Goal: Information Seeking & Learning: Check status

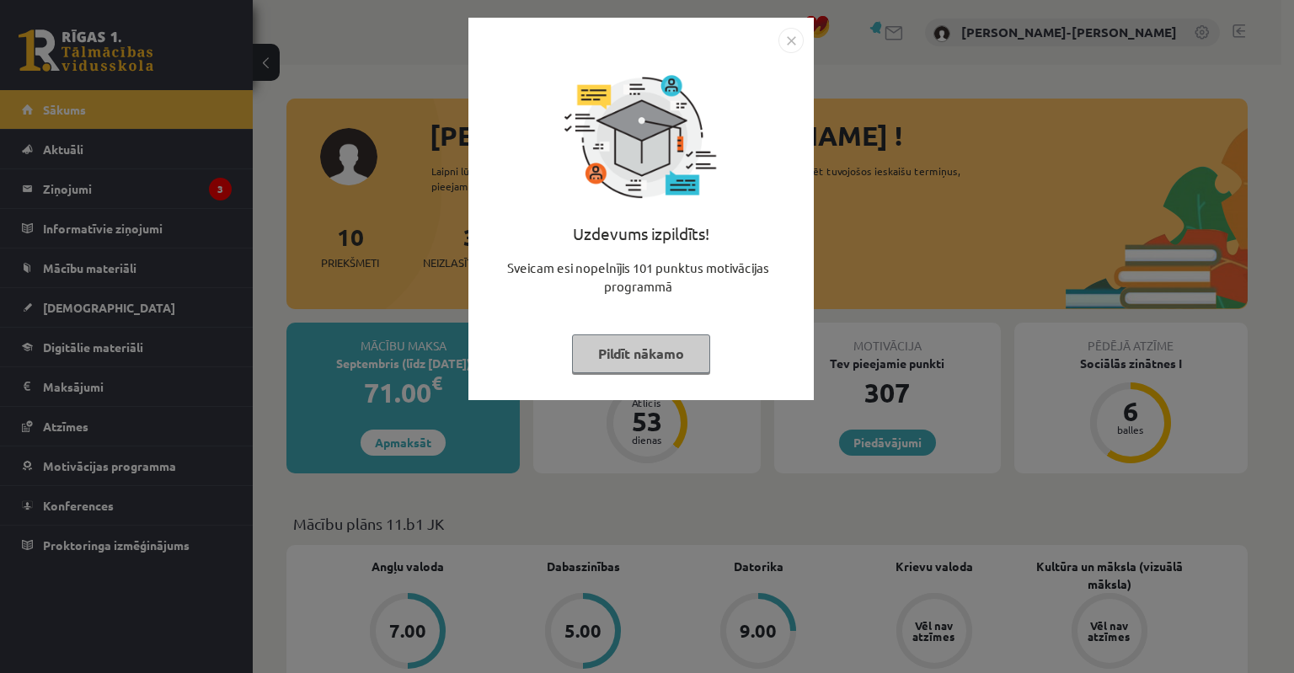
click at [626, 360] on button "Pildīt nākamo" at bounding box center [641, 354] width 138 height 39
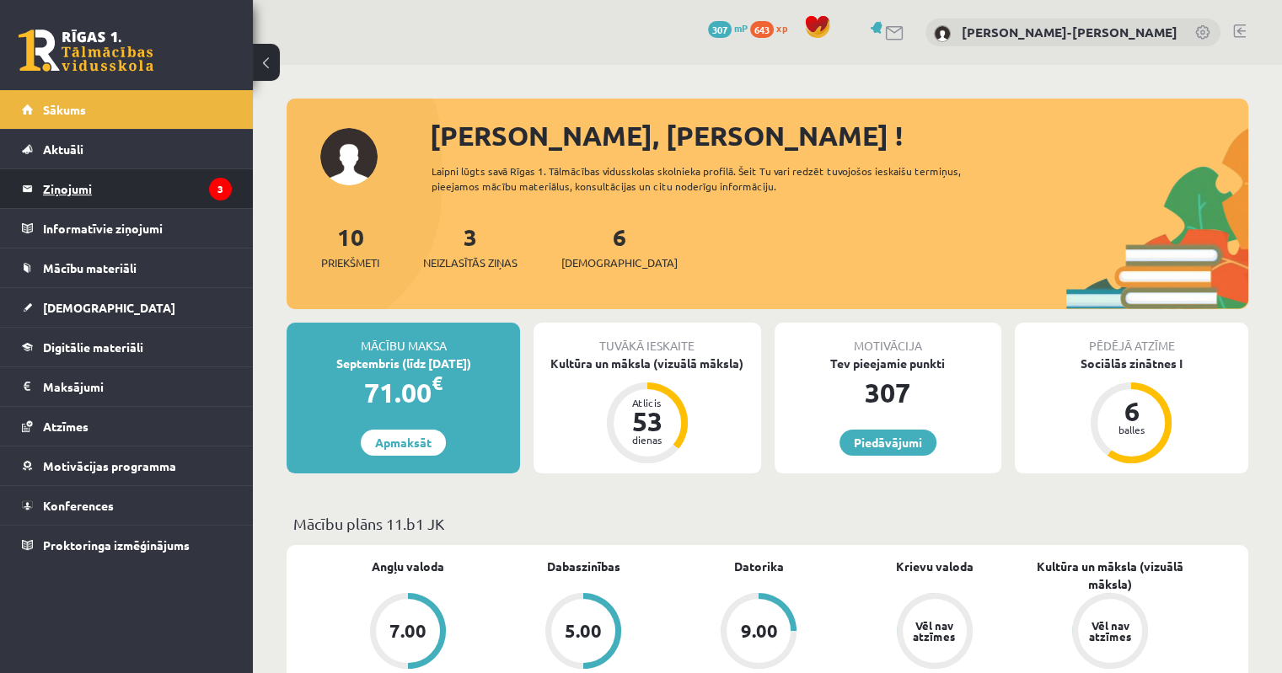
click at [54, 193] on legend "Ziņojumi 3" at bounding box center [137, 188] width 189 height 39
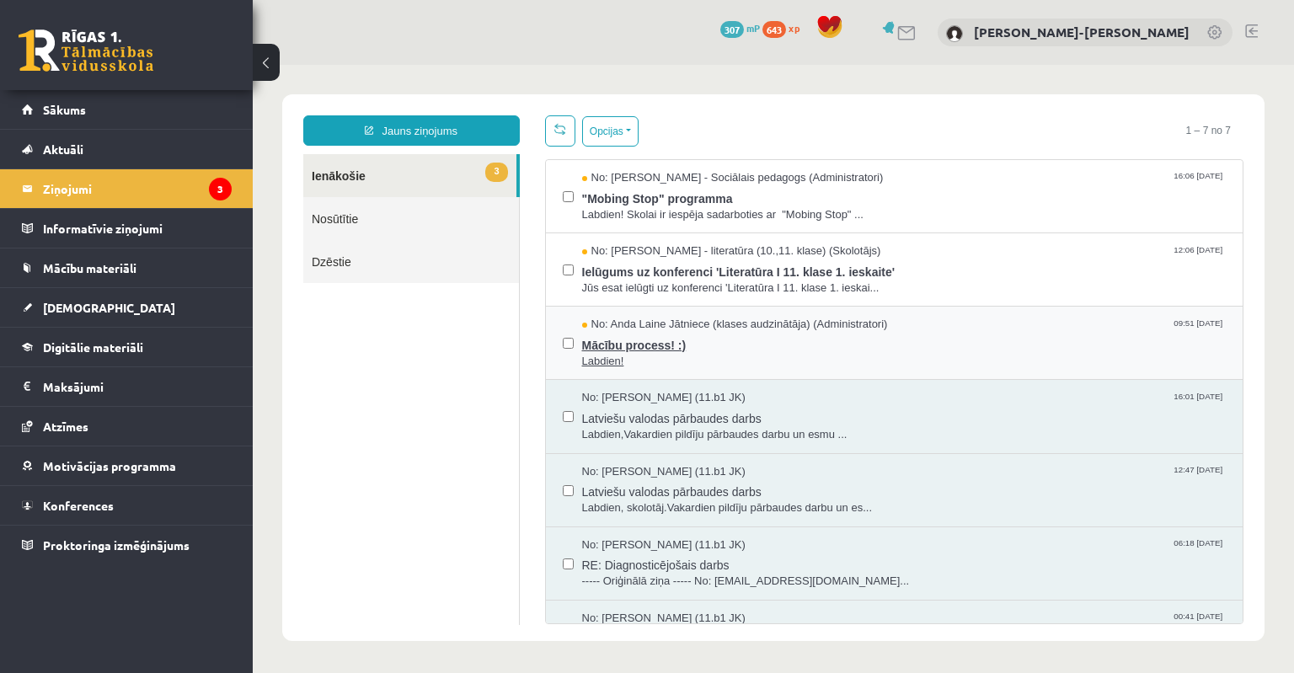
click at [674, 346] on span "Mācību process! :)" at bounding box center [904, 343] width 645 height 21
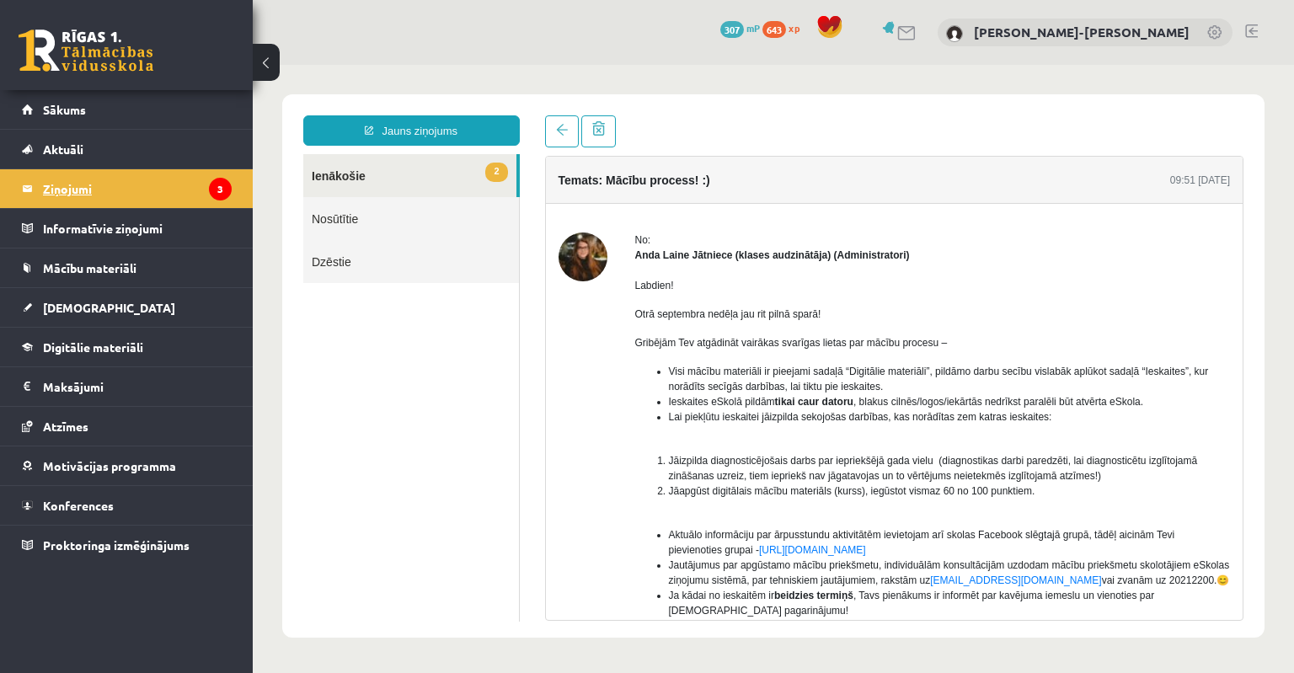
click at [131, 194] on legend "Ziņojumi 3" at bounding box center [137, 188] width 189 height 39
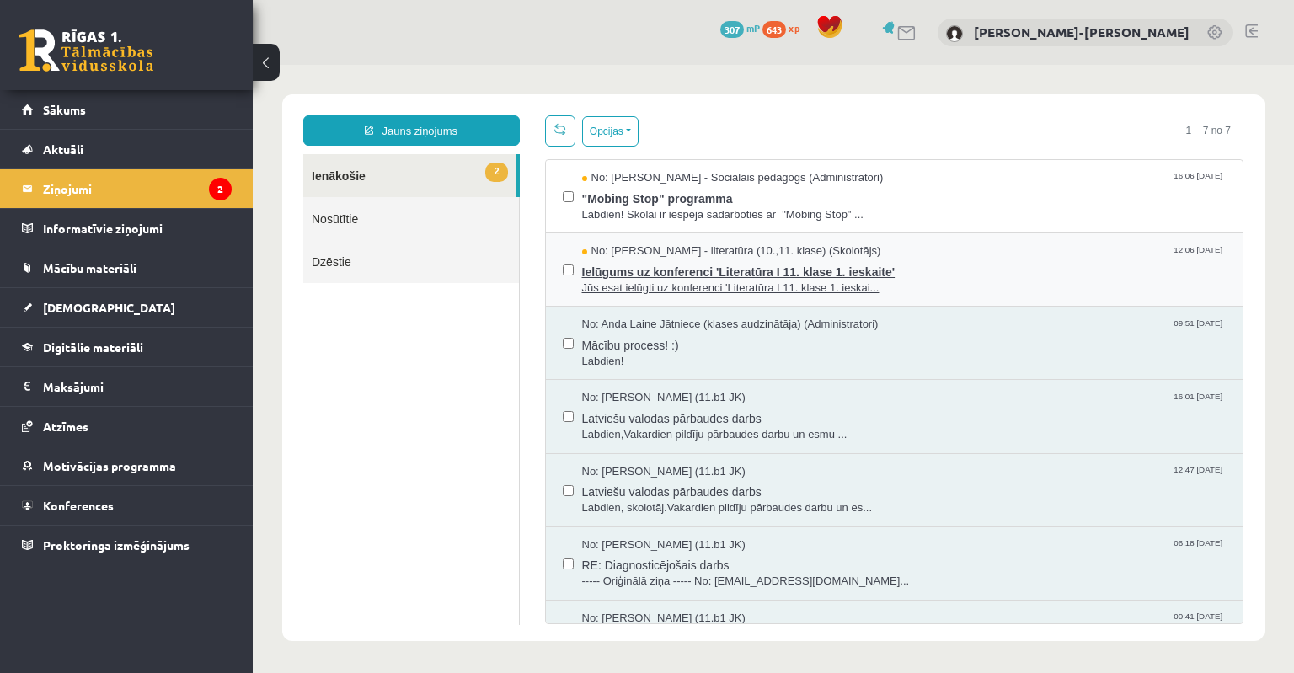
click at [697, 281] on span "Jūs esat ielūgti uz konferenci 'Literatūra I 11. klase 1. ieskai..." at bounding box center [904, 289] width 645 height 16
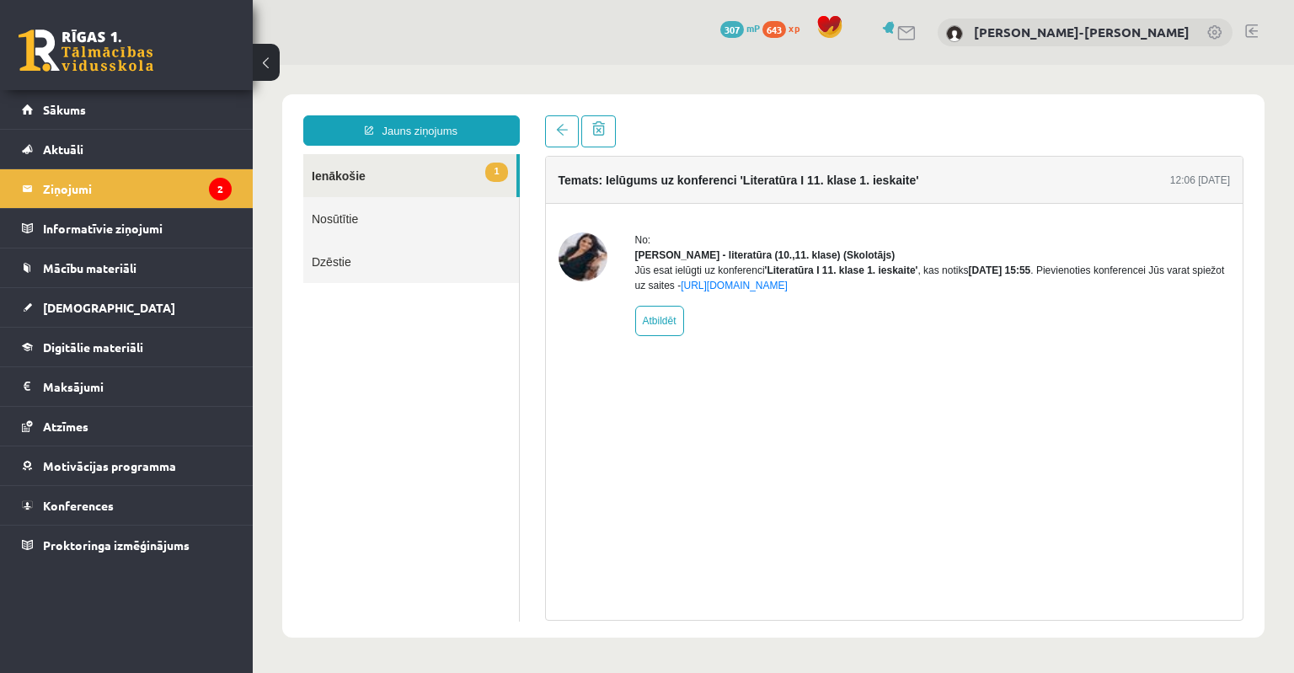
click at [426, 179] on link "1 Ienākošie" at bounding box center [409, 175] width 213 height 43
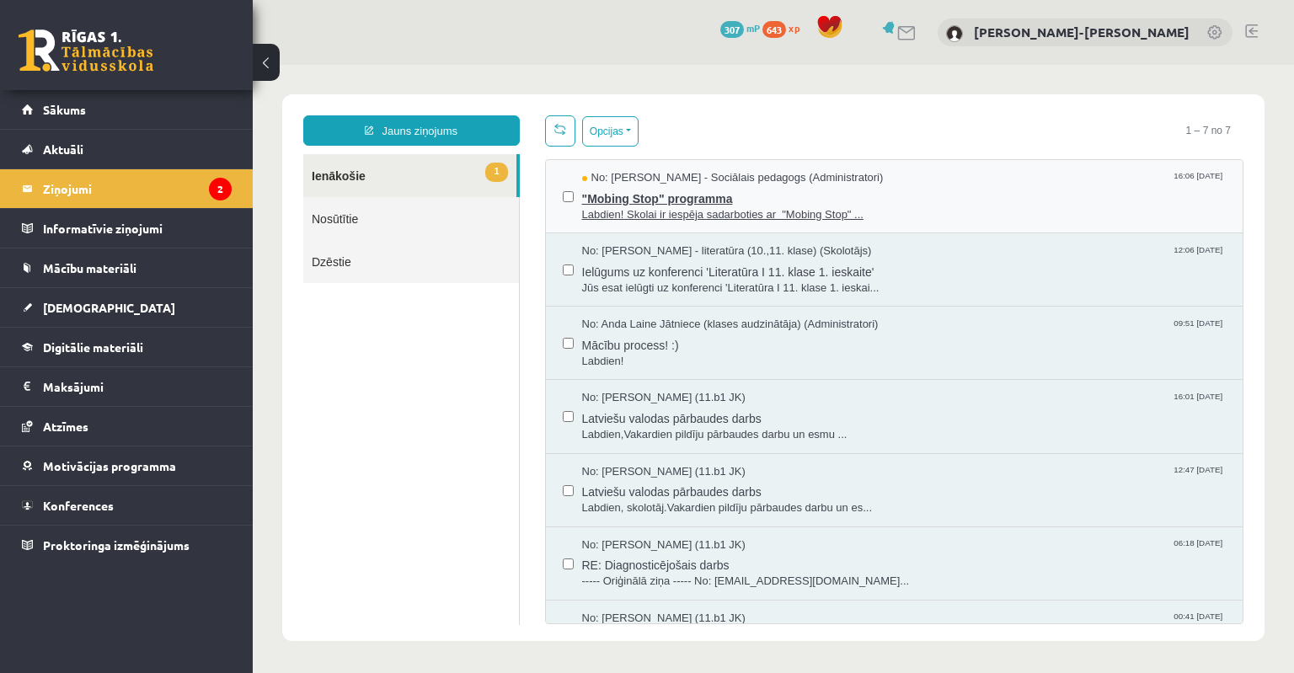
click at [724, 192] on span ""Mobing Stop" programma" at bounding box center [904, 196] width 645 height 21
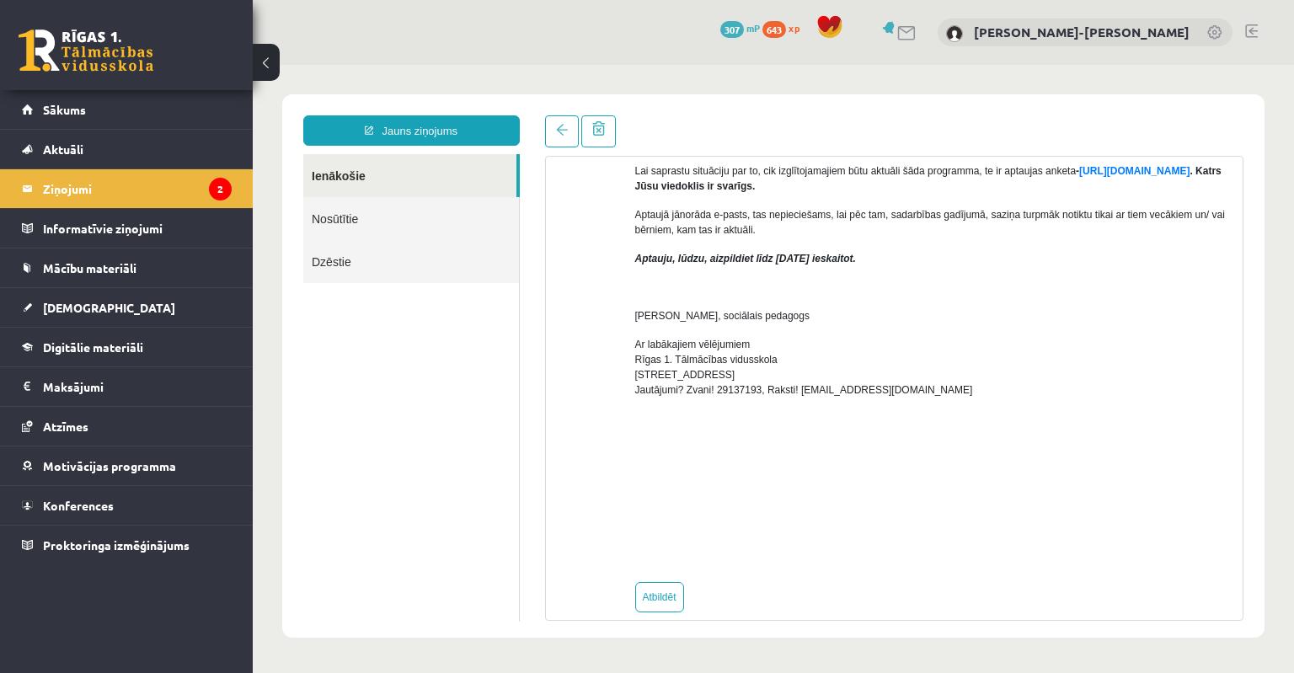
scroll to position [169, 0]
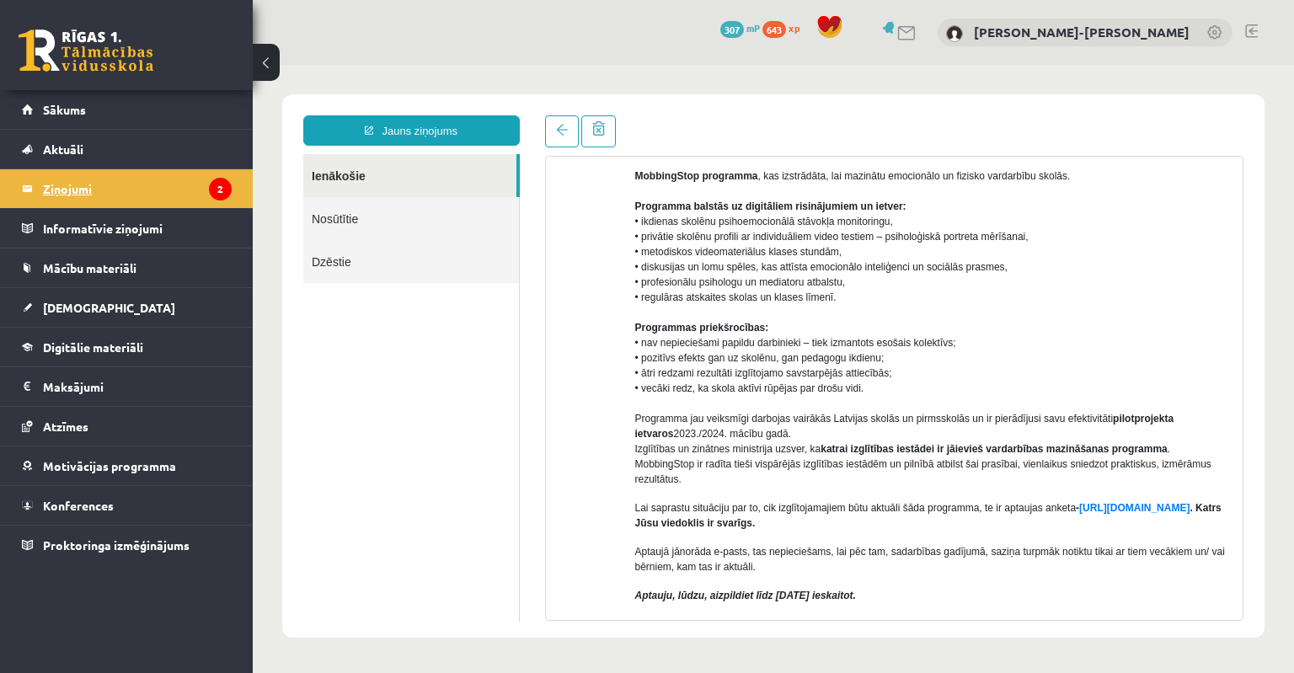
click at [81, 186] on legend "Ziņojumi 2" at bounding box center [137, 188] width 189 height 39
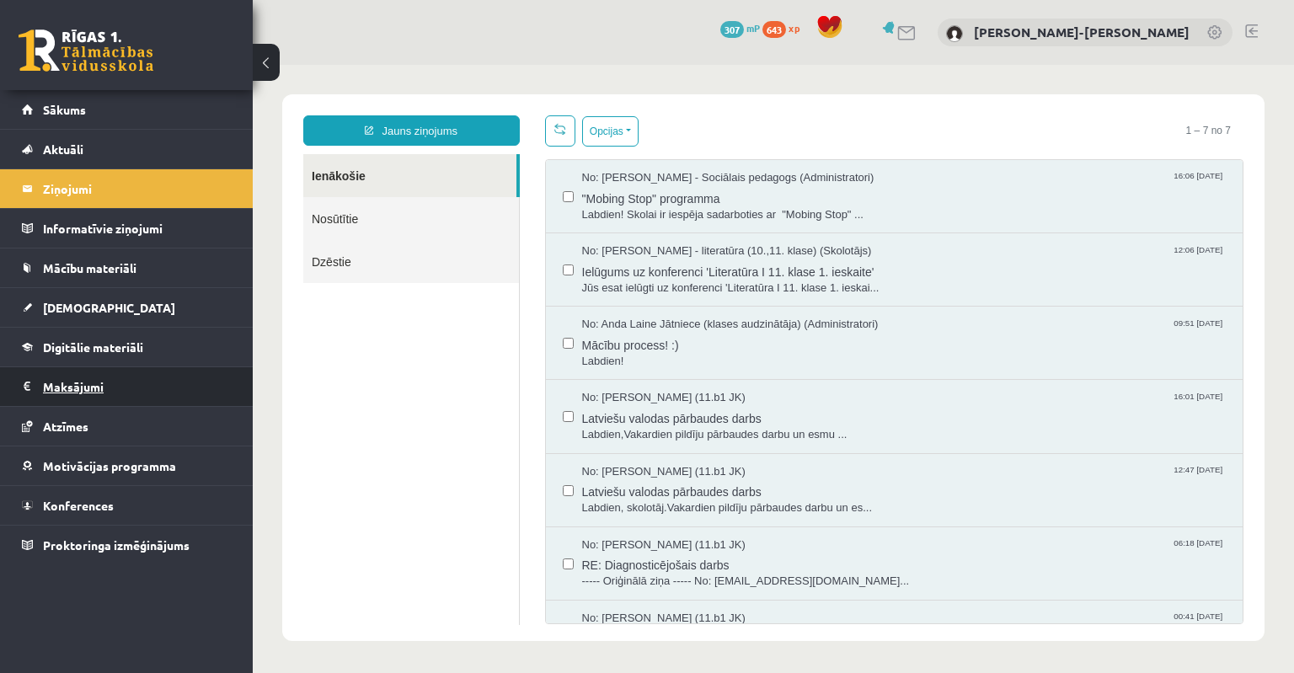
scroll to position [0, 0]
click at [563, 276] on label at bounding box center [568, 262] width 11 height 37
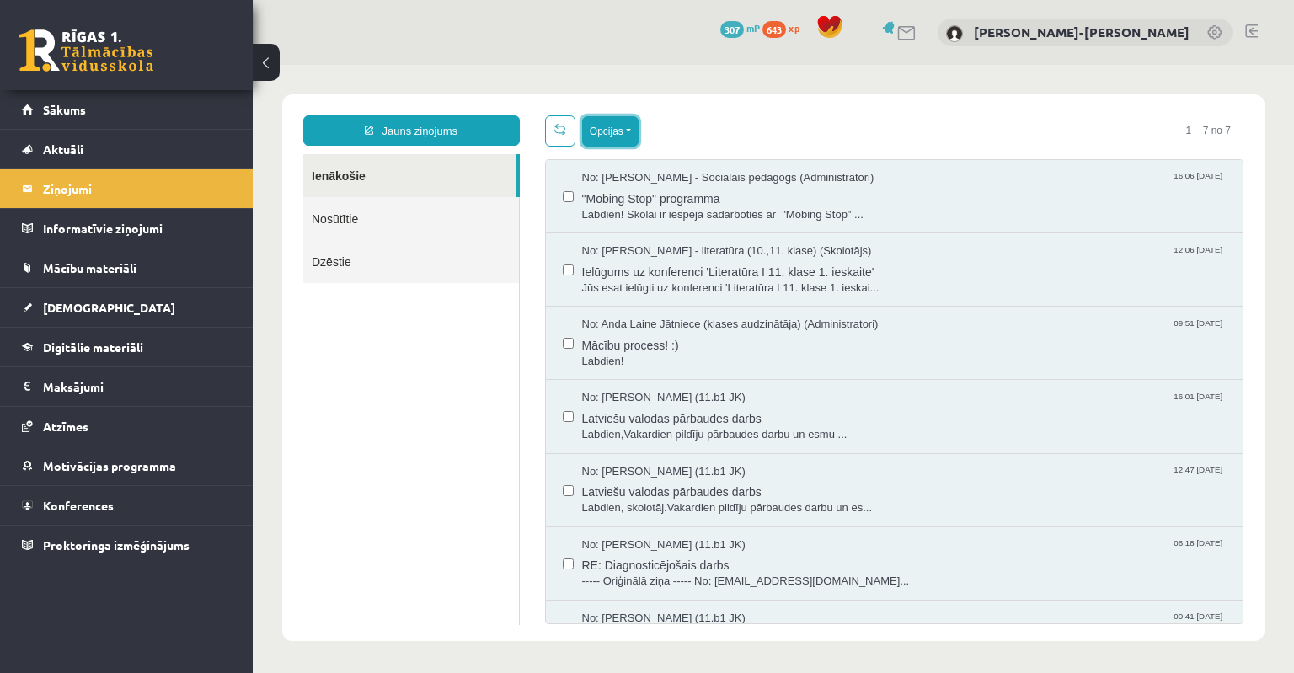
click at [628, 133] on button "Opcijas" at bounding box center [610, 131] width 56 height 30
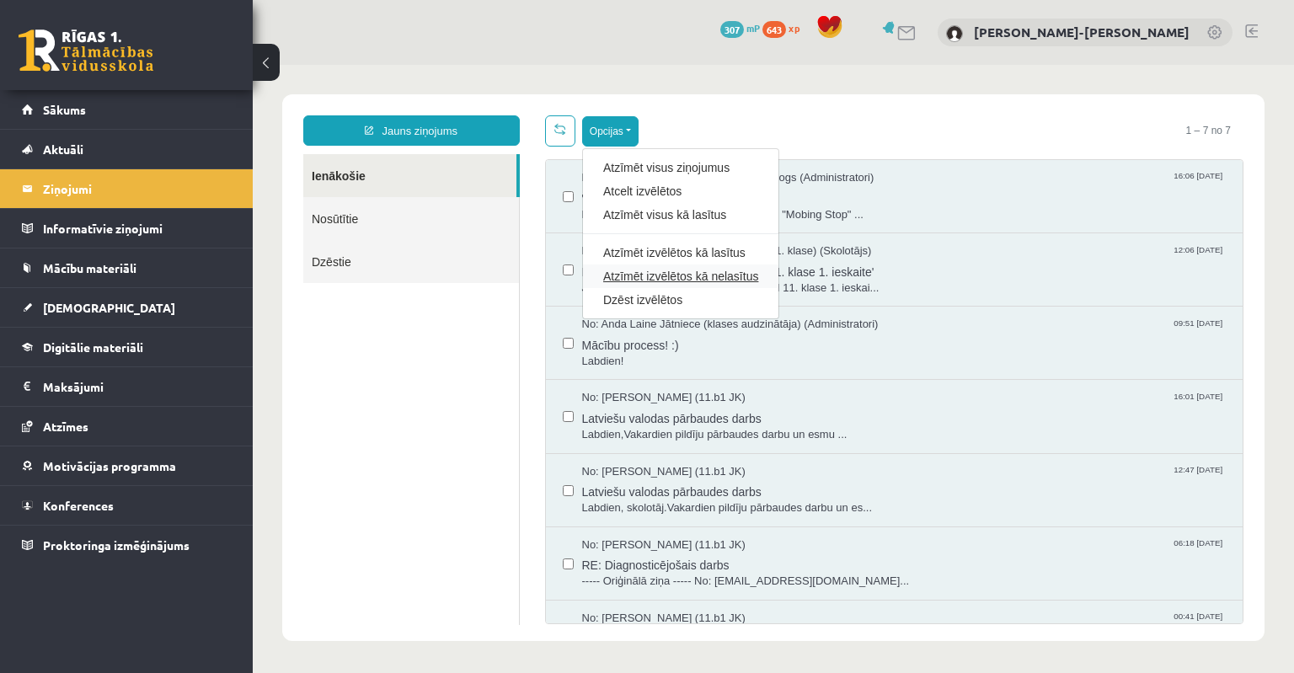
click at [672, 276] on link "Atzīmēt izvēlētos kā nelasītus" at bounding box center [680, 276] width 155 height 17
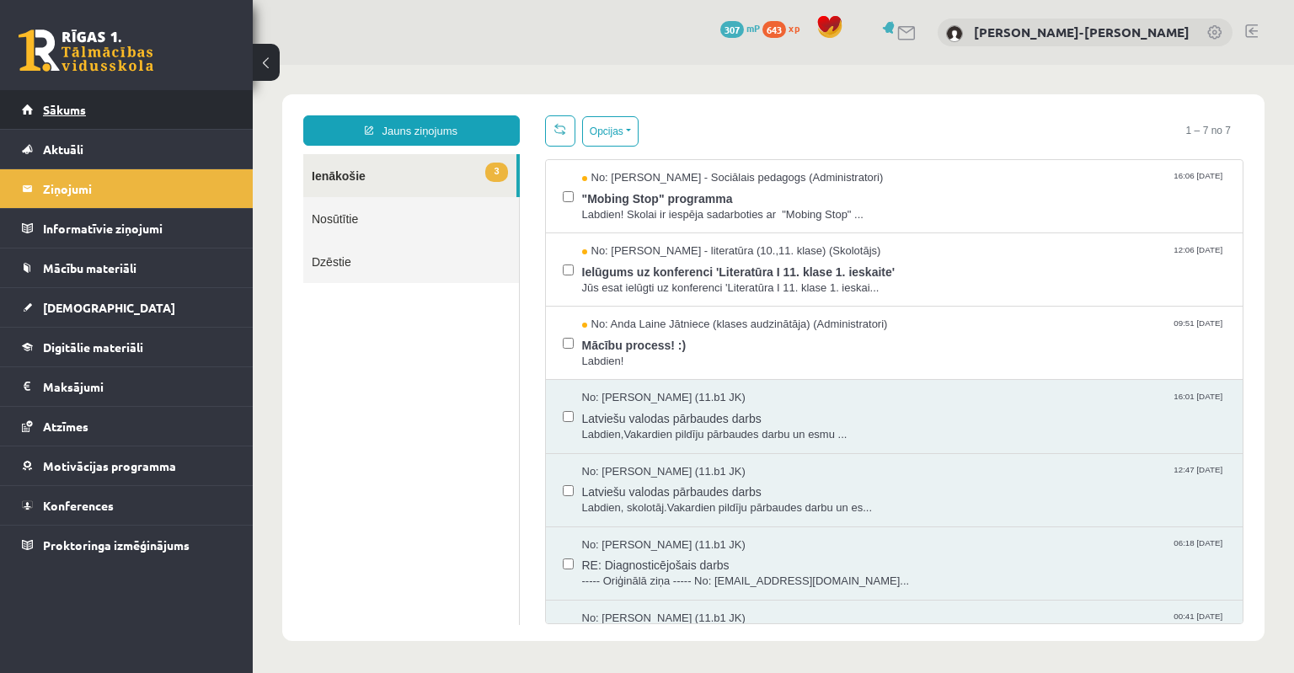
click at [88, 123] on link "Sākums" at bounding box center [127, 109] width 210 height 39
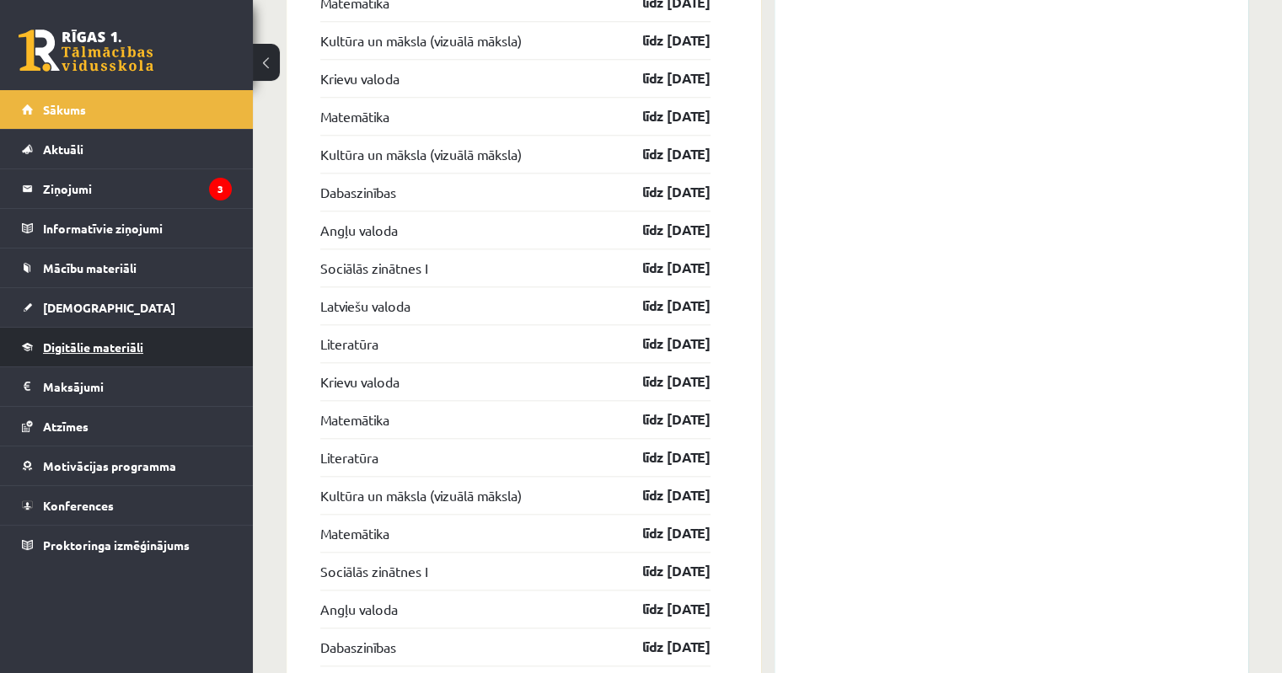
scroll to position [1936, 0]
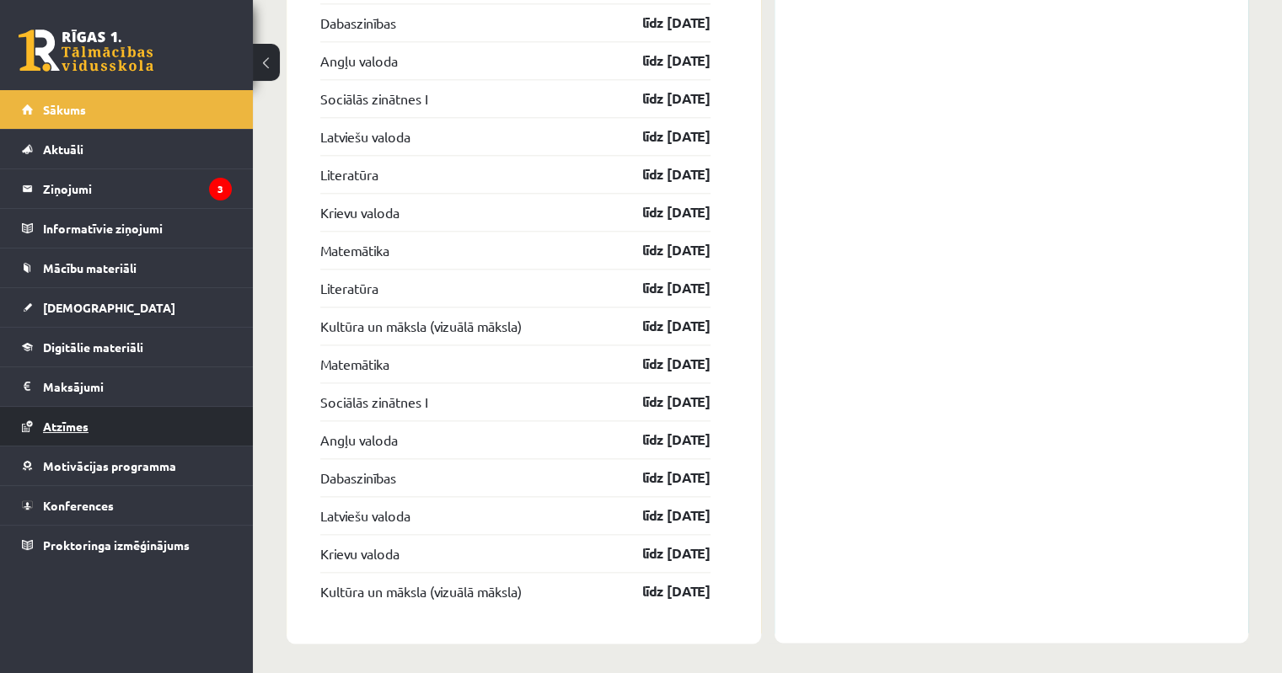
click at [60, 431] on link "Atzīmes" at bounding box center [127, 426] width 210 height 39
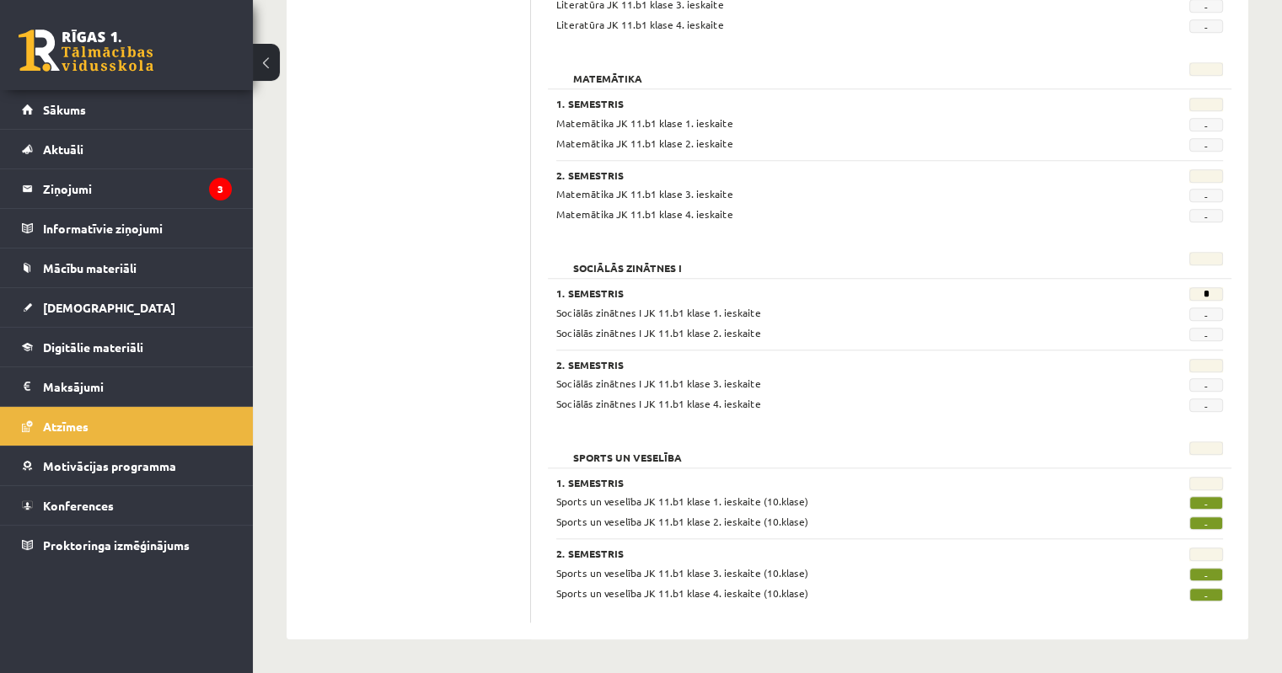
scroll to position [1536, 0]
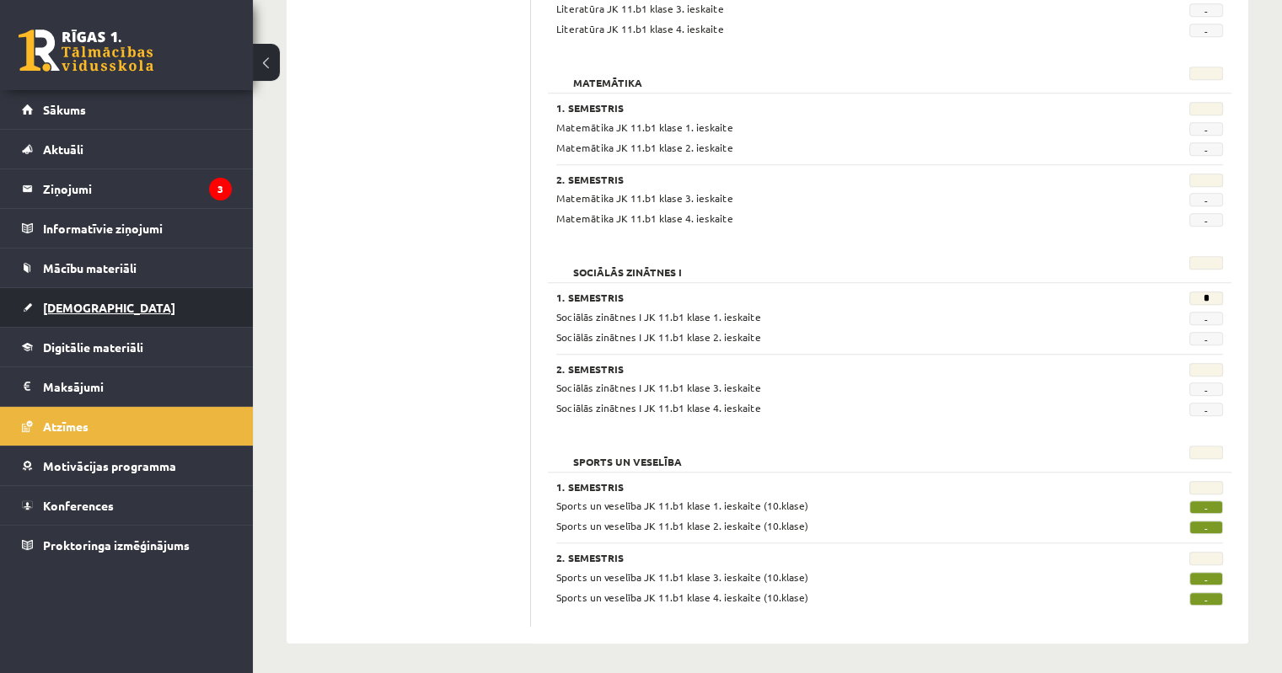
click at [91, 302] on span "[DEMOGRAPHIC_DATA]" at bounding box center [109, 307] width 132 height 15
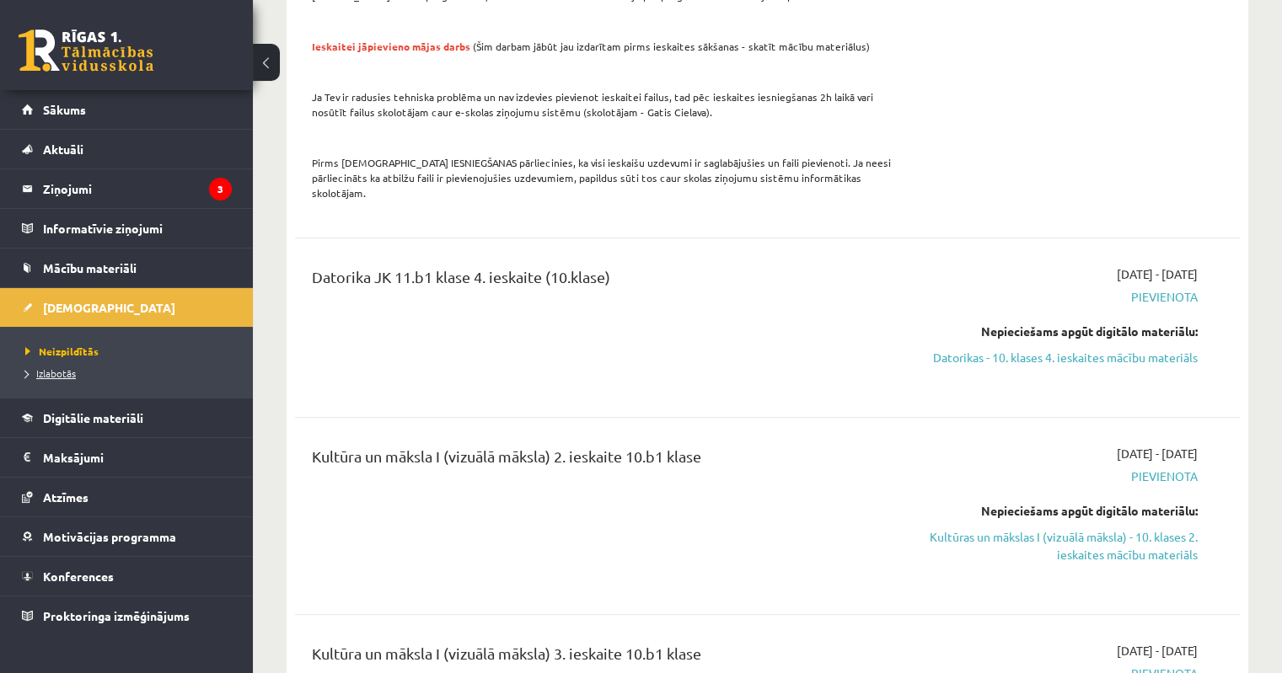
click at [60, 375] on span "Izlabotās" at bounding box center [50, 373] width 51 height 13
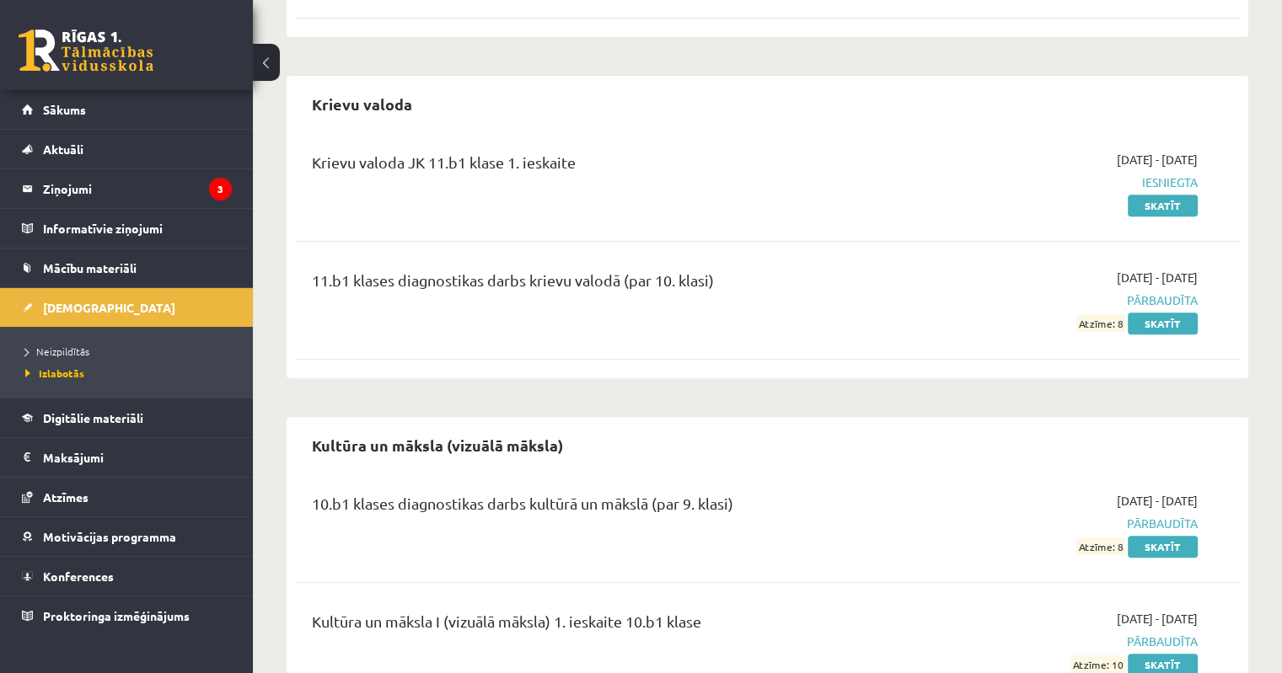
scroll to position [843, 0]
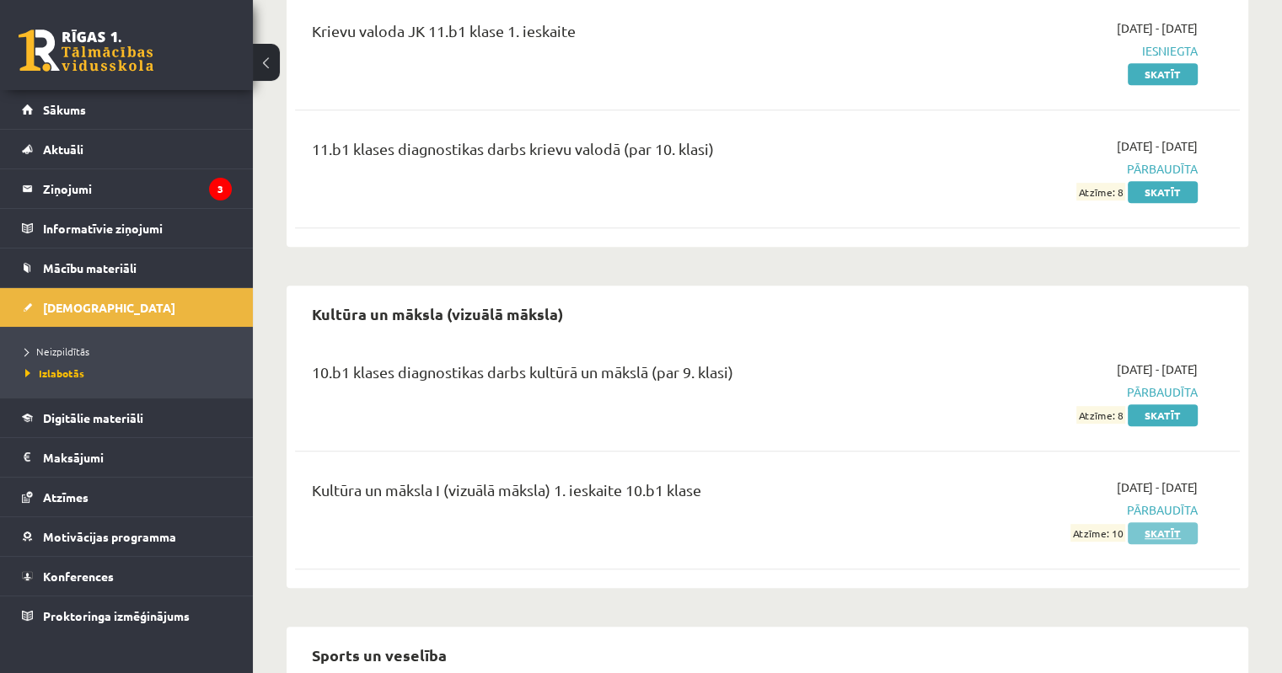
click at [1161, 522] on link "Skatīt" at bounding box center [1163, 533] width 70 height 22
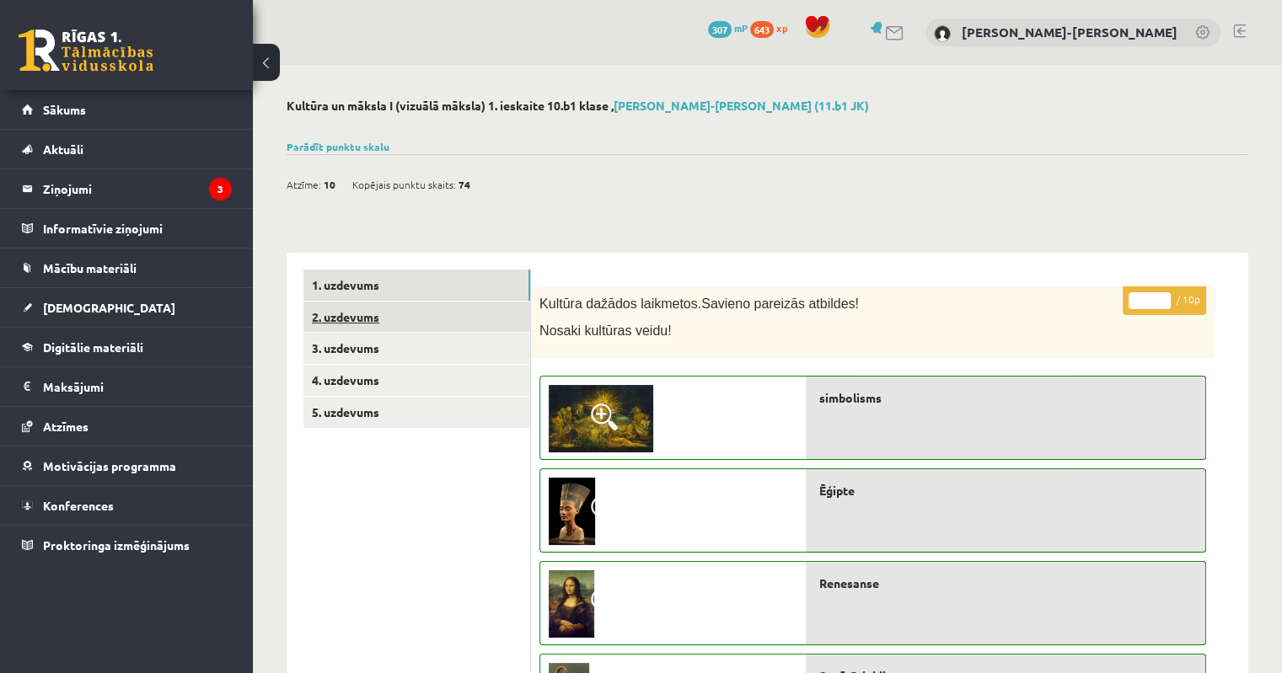
click at [347, 316] on link "2. uzdevums" at bounding box center [416, 317] width 227 height 31
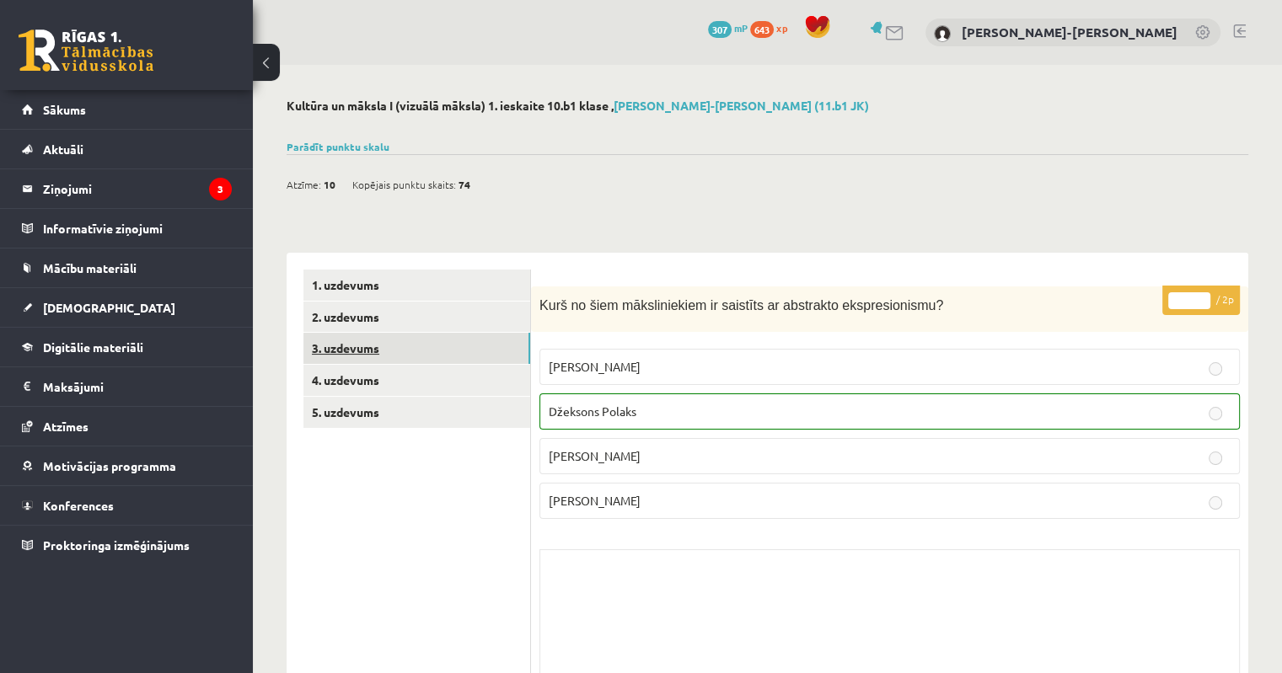
click at [357, 346] on link "3. uzdevums" at bounding box center [416, 348] width 227 height 31
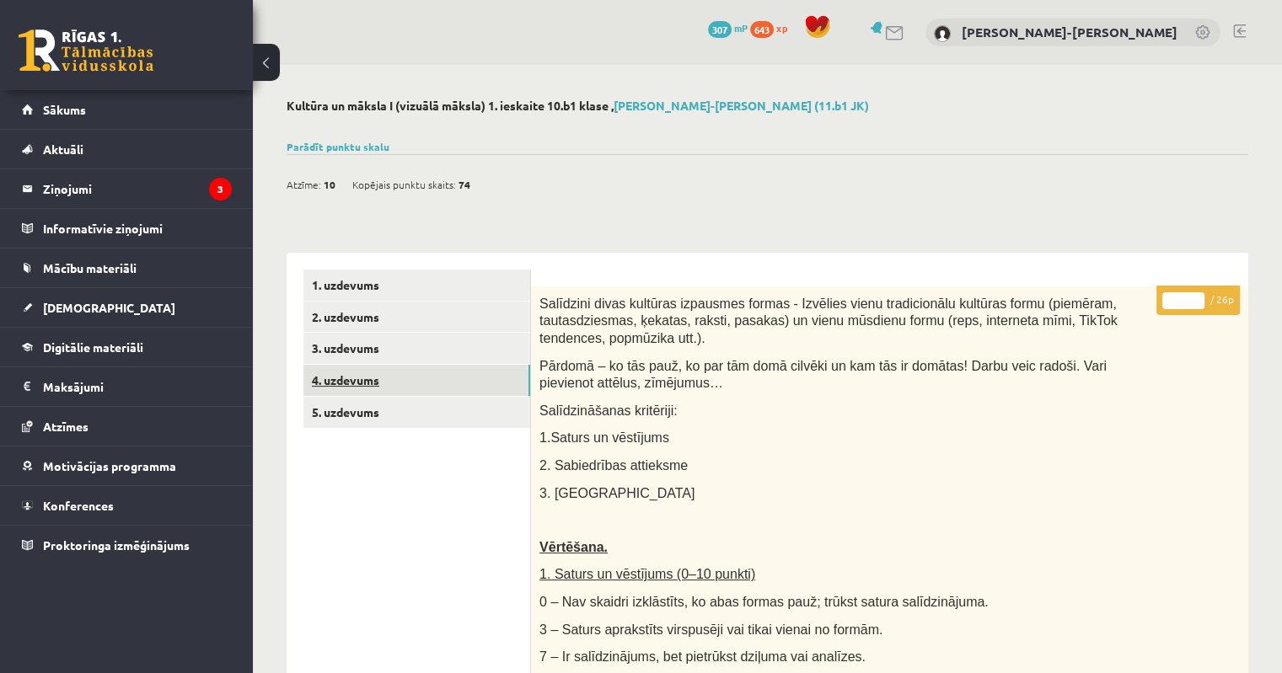
click at [343, 381] on link "4. uzdevums" at bounding box center [416, 380] width 227 height 31
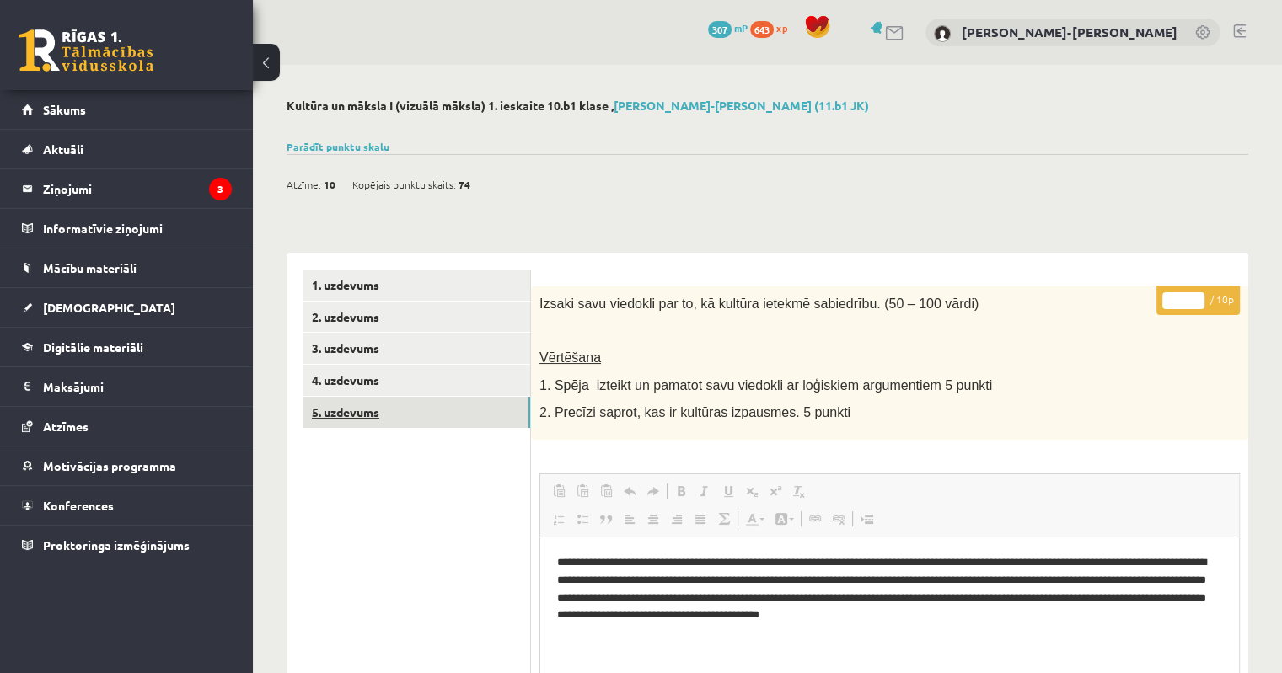
click at [345, 410] on link "5. uzdevums" at bounding box center [416, 412] width 227 height 31
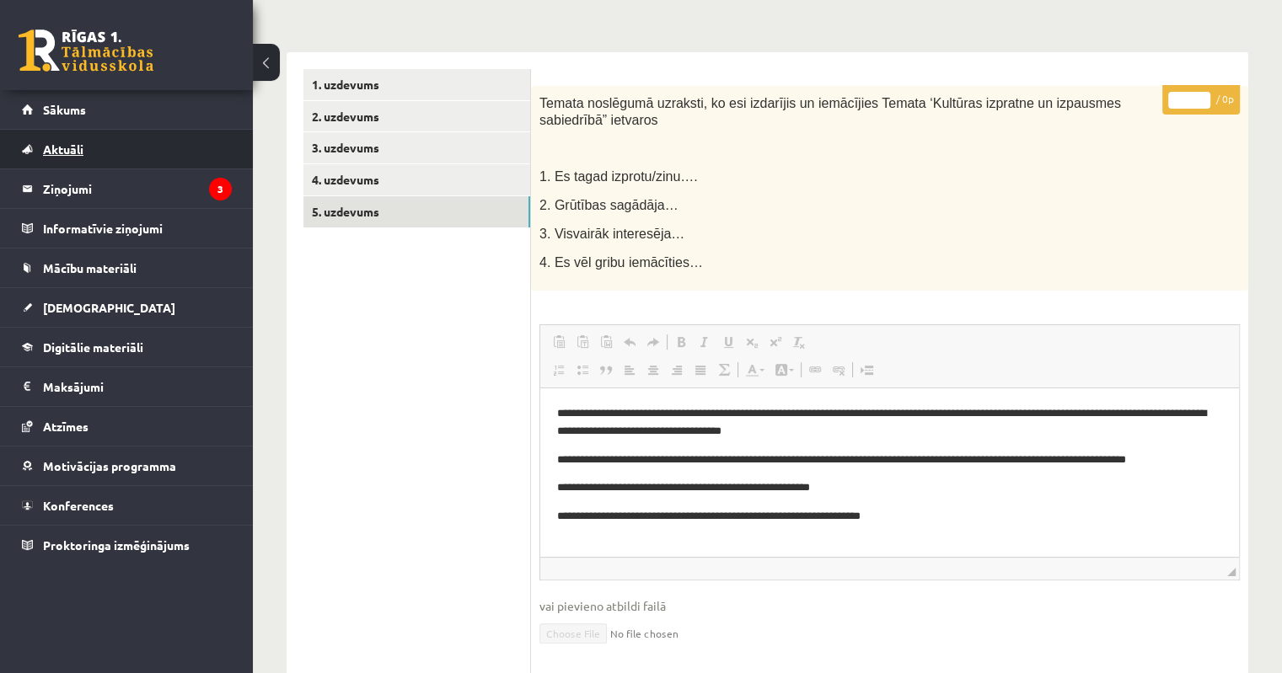
scroll to position [192, 0]
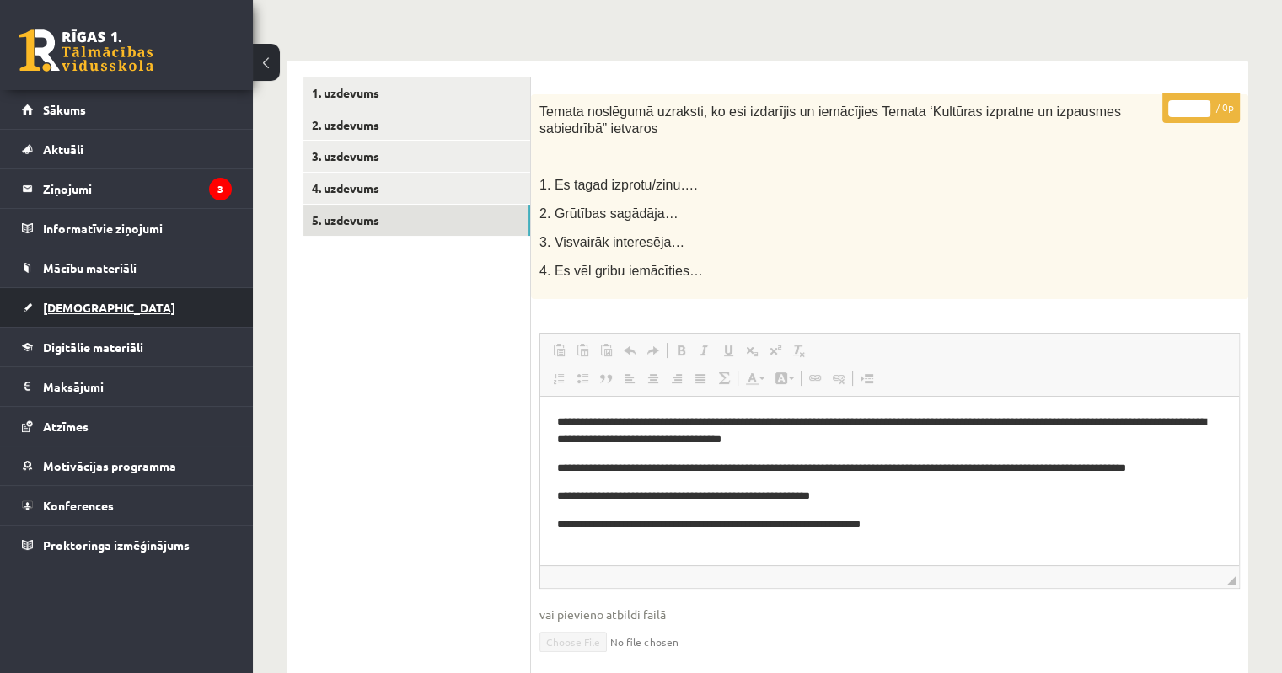
click at [72, 312] on span "[DEMOGRAPHIC_DATA]" at bounding box center [109, 307] width 132 height 15
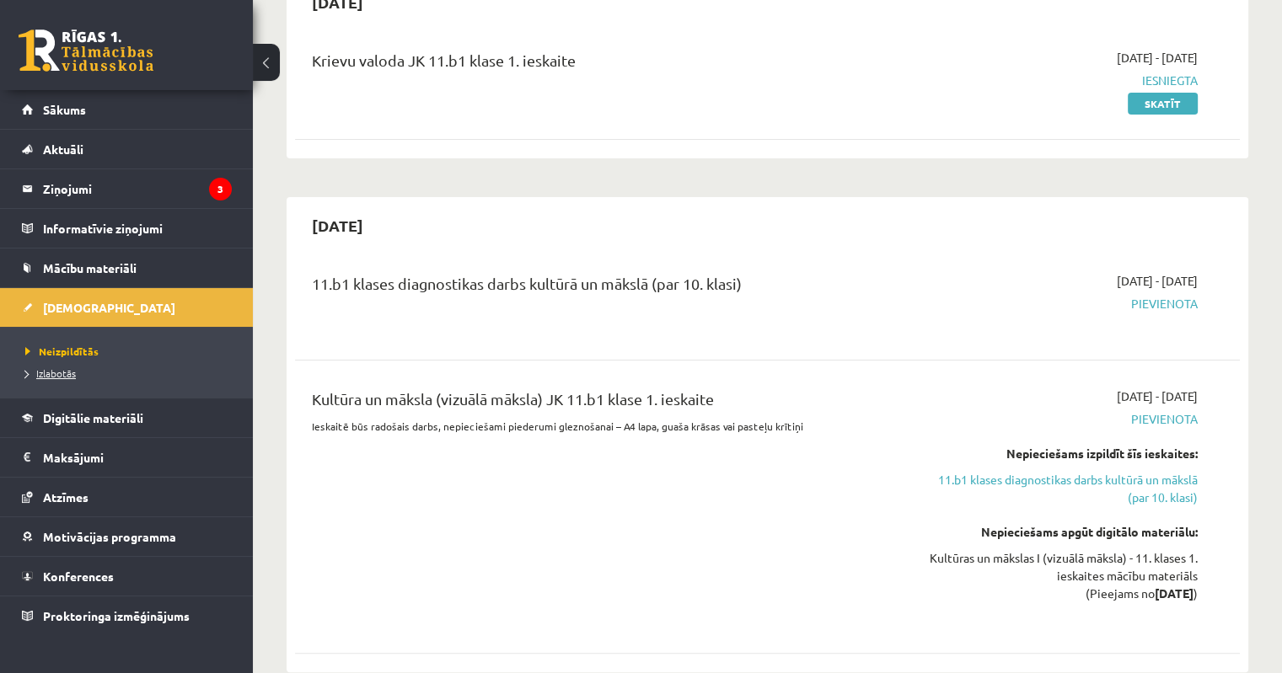
click at [72, 372] on span "Izlabotās" at bounding box center [50, 373] width 51 height 13
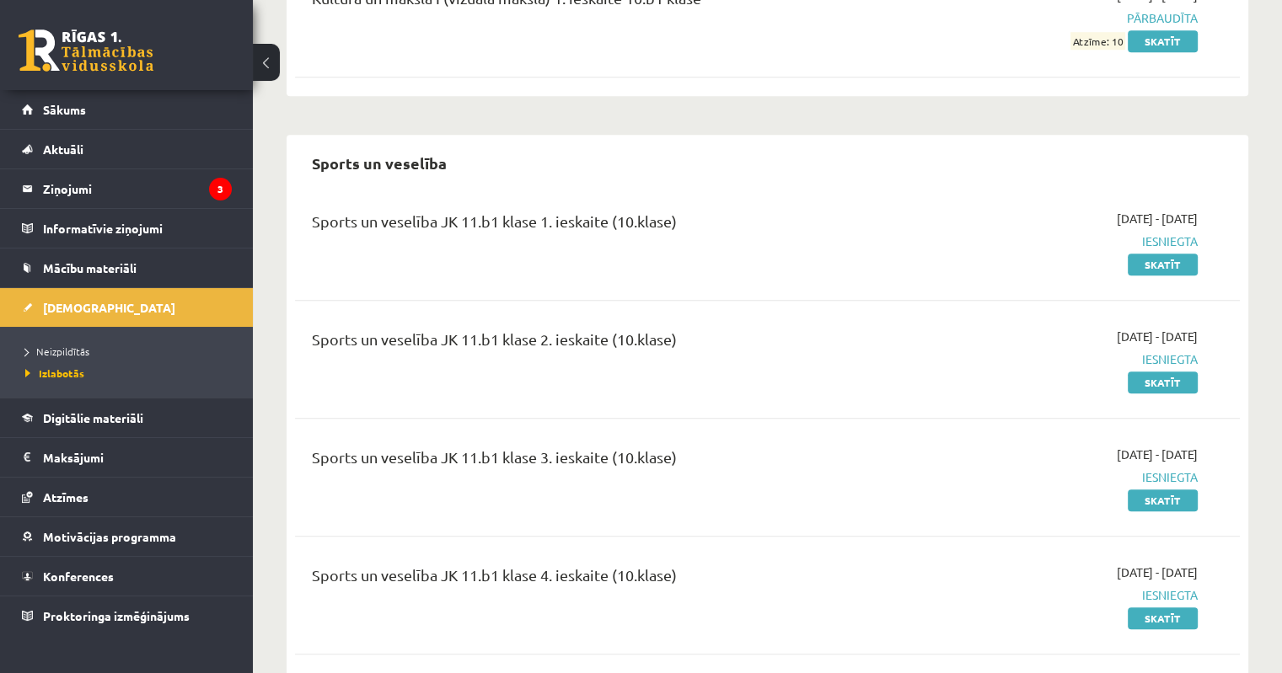
scroll to position [1466, 0]
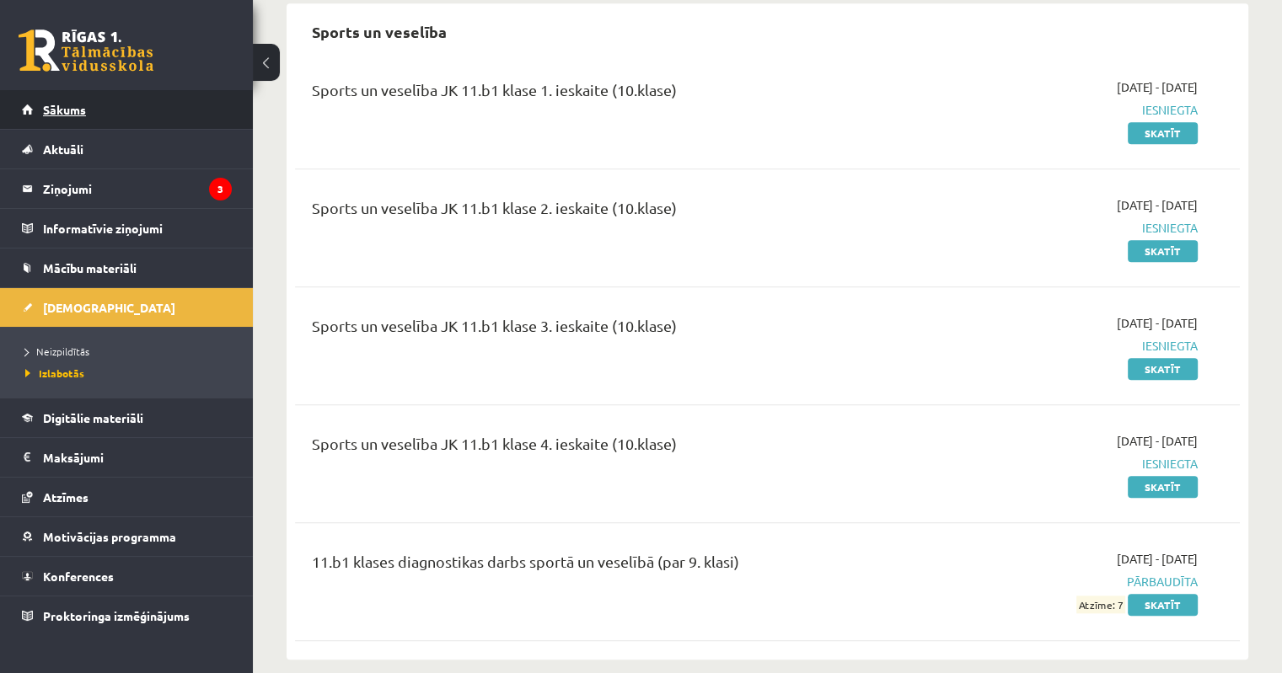
click at [80, 109] on span "Sākums" at bounding box center [64, 109] width 43 height 15
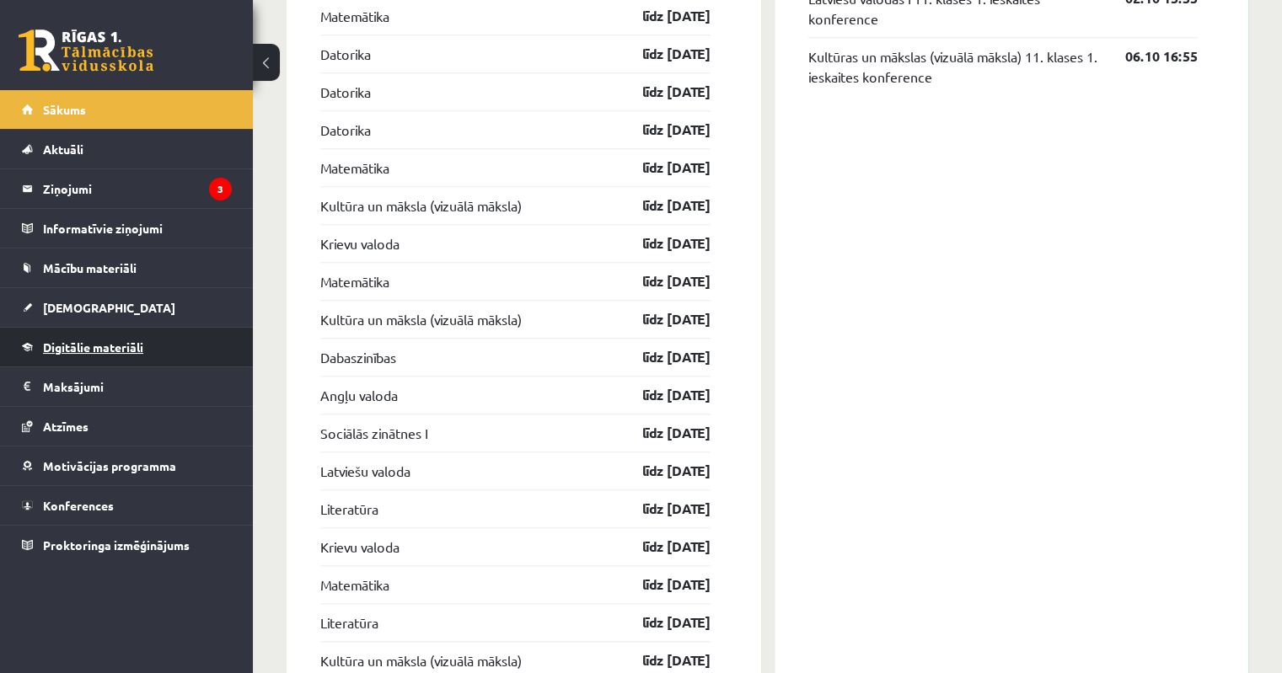
scroll to position [1936, 0]
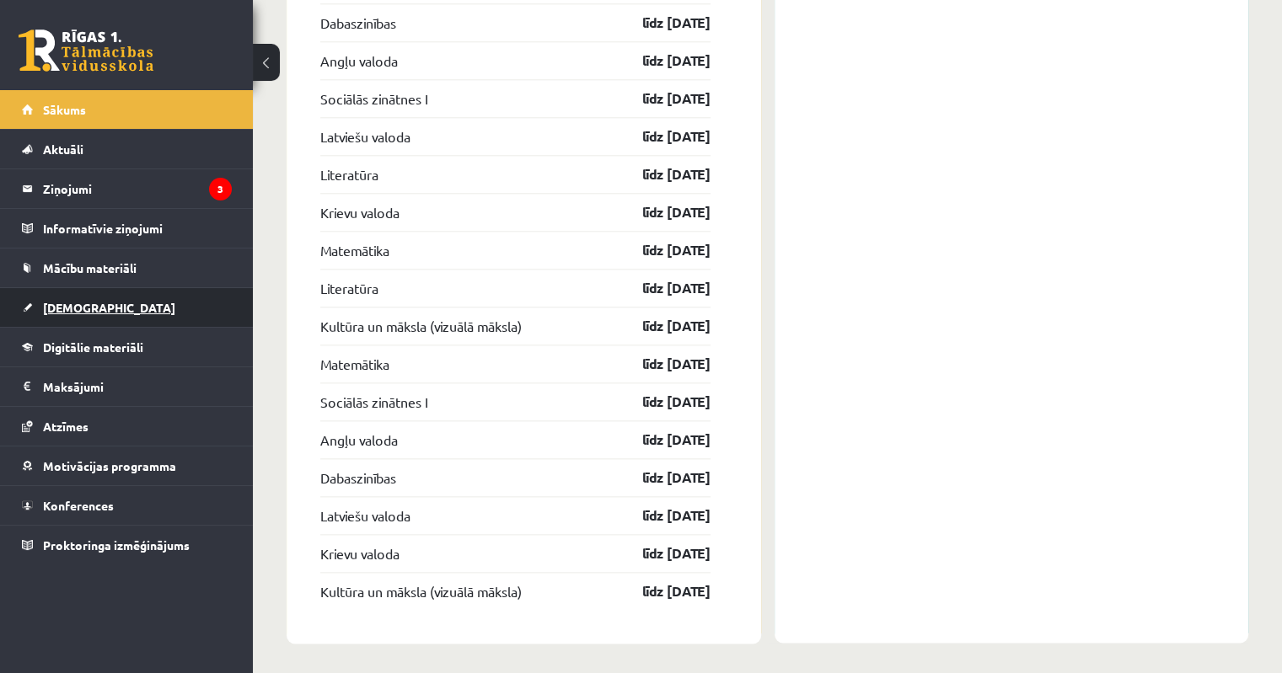
click at [69, 309] on span "[DEMOGRAPHIC_DATA]" at bounding box center [109, 307] width 132 height 15
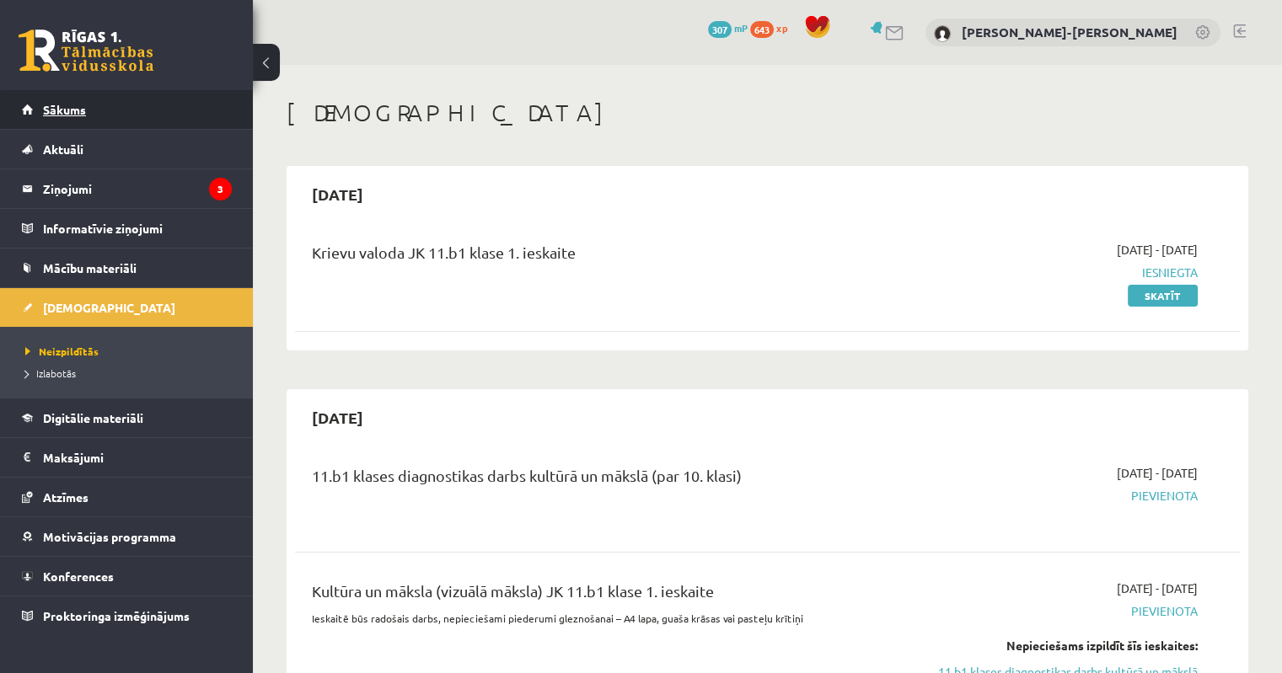
click at [76, 107] on span "Sākums" at bounding box center [64, 109] width 43 height 15
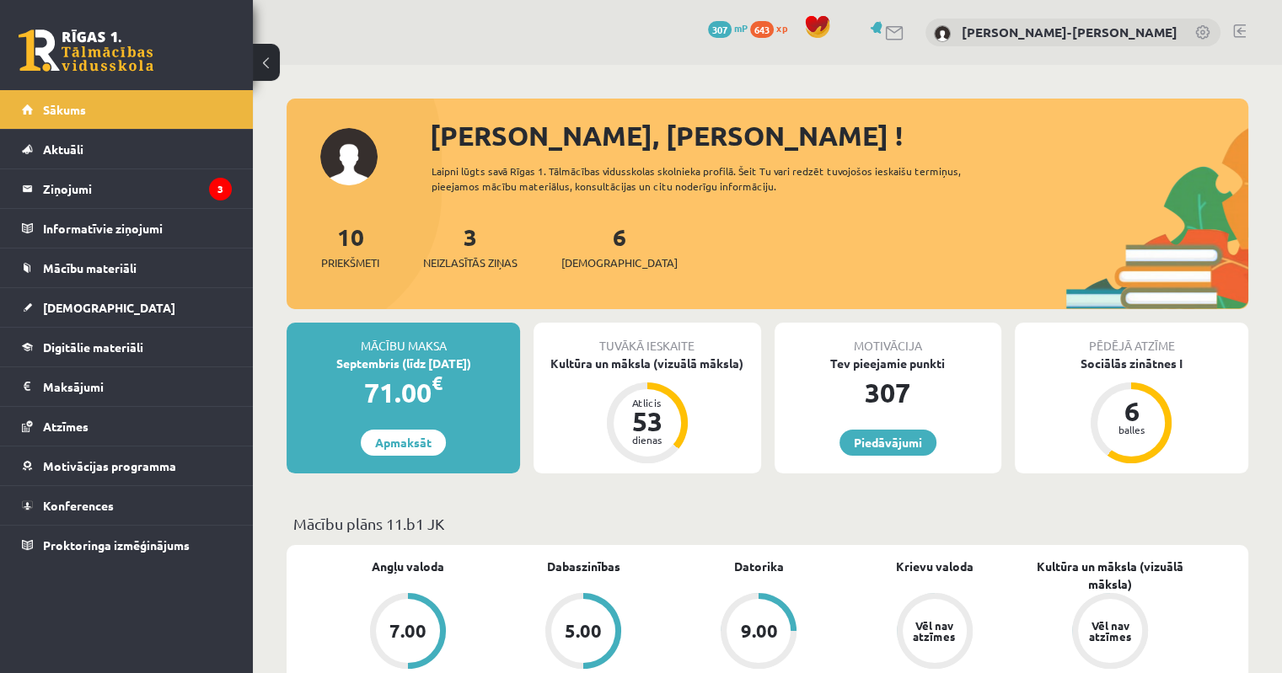
click at [1240, 31] on link at bounding box center [1239, 30] width 13 height 13
